Goal: Find specific page/section

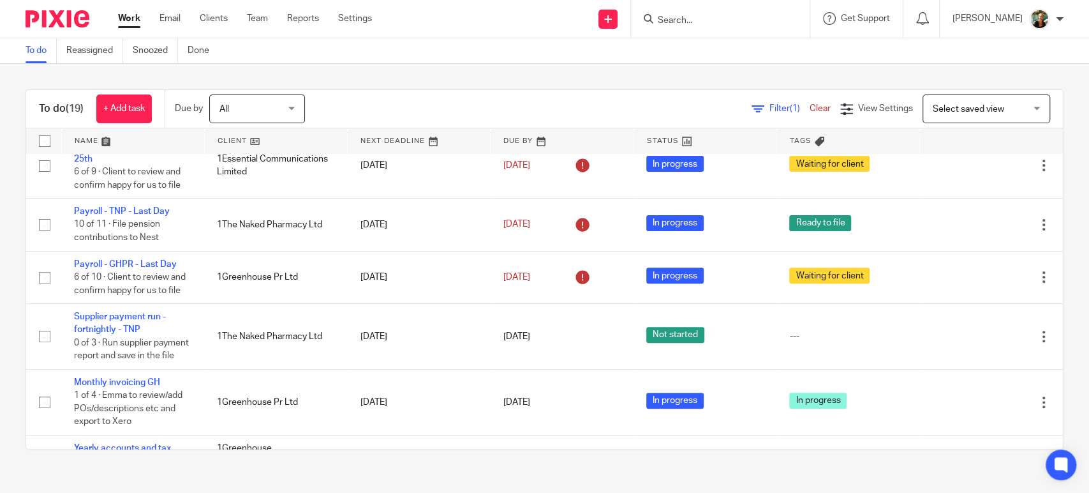
scroll to position [296, 0]
click at [216, 20] on link "Clients" at bounding box center [214, 18] width 28 height 13
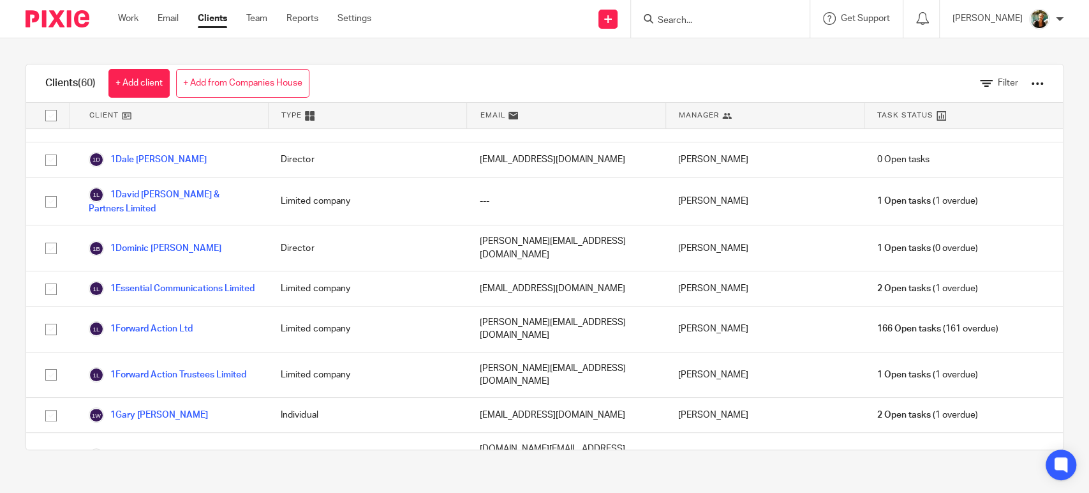
scroll to position [379, 0]
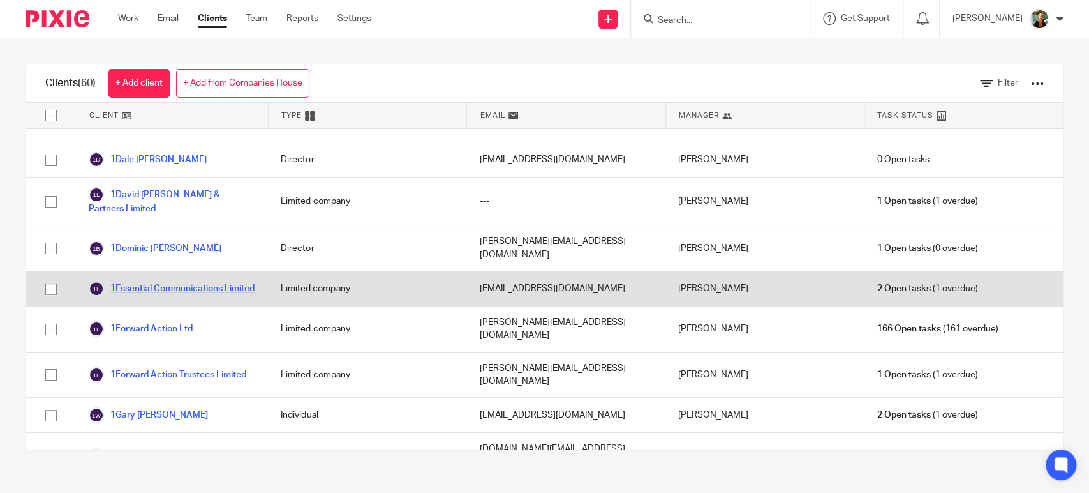
click at [223, 281] on link "1Essential Communications Limited" at bounding box center [172, 288] width 166 height 15
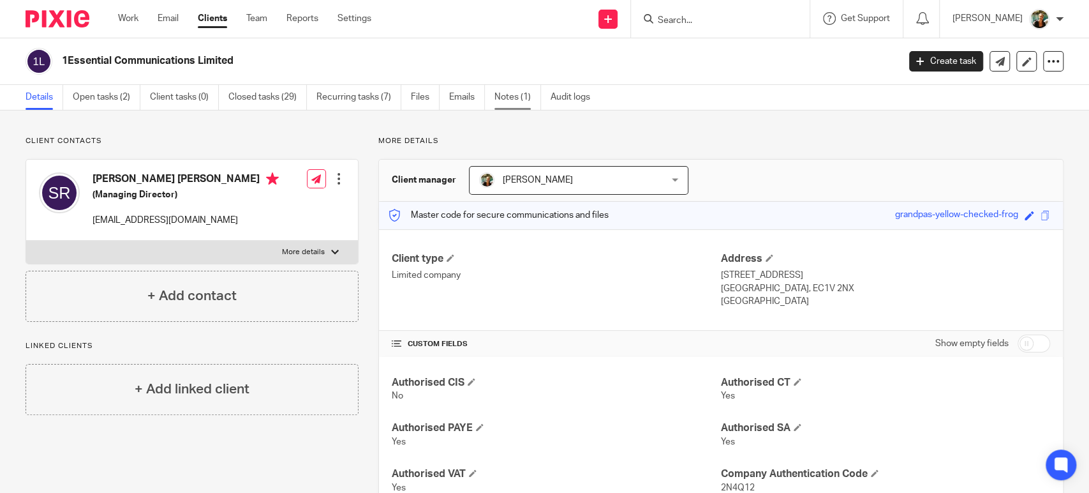
click at [521, 86] on link "Notes (1)" at bounding box center [518, 97] width 47 height 25
